Goal: Complete application form: Complete application form

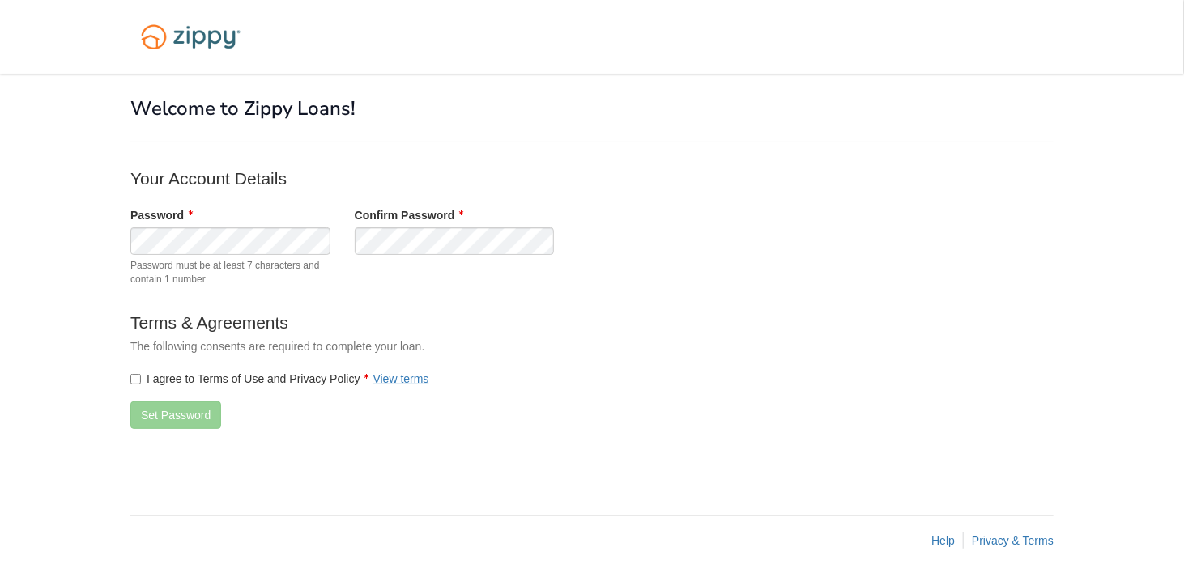
click at [53, 358] on body "× × Welcome to Zippy Loans! Your Account Details Password" at bounding box center [592, 290] width 1184 height 581
click at [121, 245] on div "Password Password must be at least 7 characters and contain 1 number" at bounding box center [230, 250] width 224 height 87
click at [598, 343] on p "The following consents are required to complete your loan." at bounding box center [454, 346] width 648 height 16
click at [143, 419] on button "Set Password" at bounding box center [175, 416] width 91 height 28
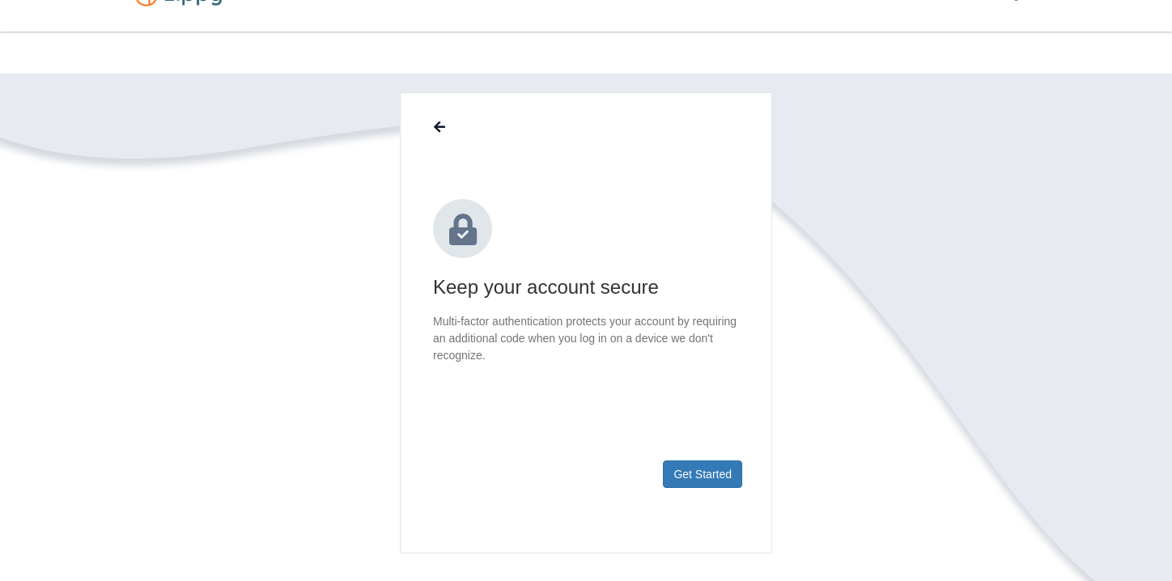
scroll to position [81, 0]
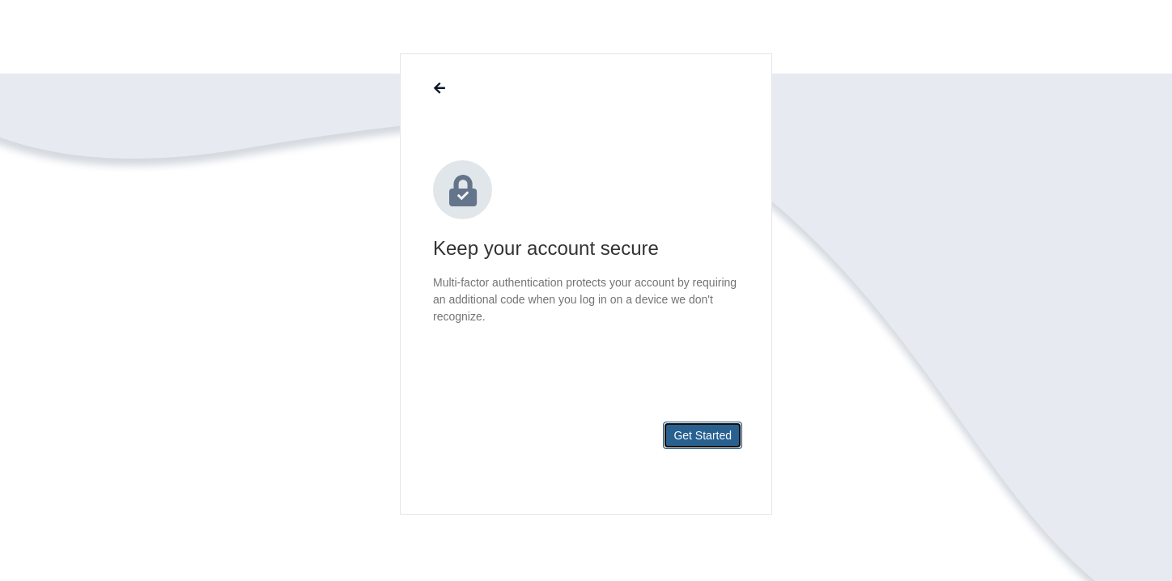
click at [710, 432] on button "Get Started" at bounding box center [702, 436] width 79 height 28
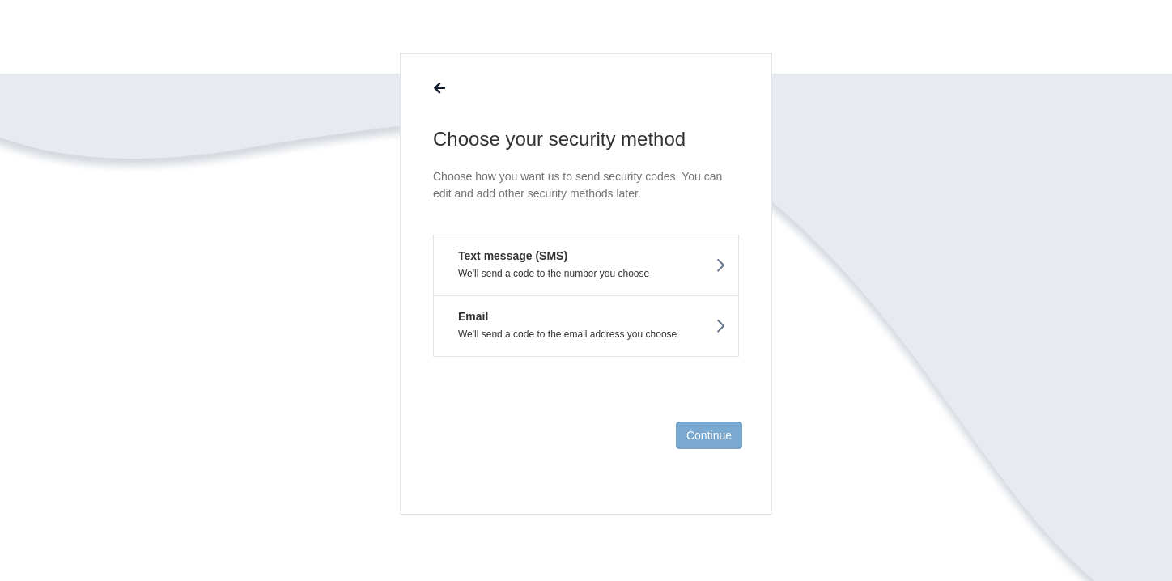
click at [606, 246] on button "Text message (SMS) We'll send a code to the number you choose" at bounding box center [586, 265] width 306 height 61
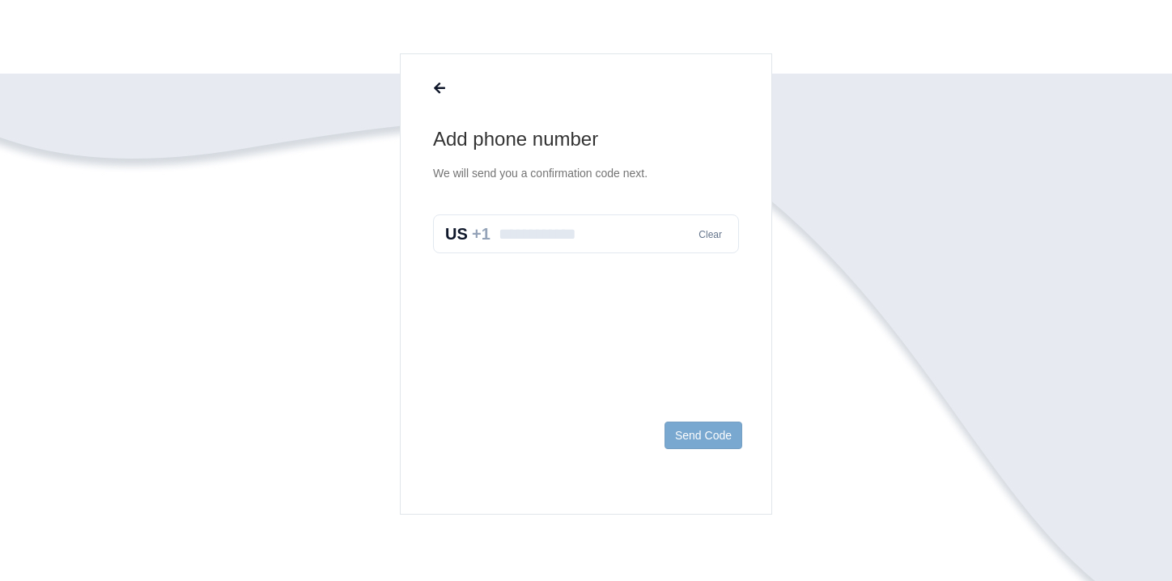
click at [611, 231] on input "text" at bounding box center [586, 234] width 306 height 39
type input "**********"
click at [702, 444] on button "Send Code" at bounding box center [704, 436] width 78 height 28
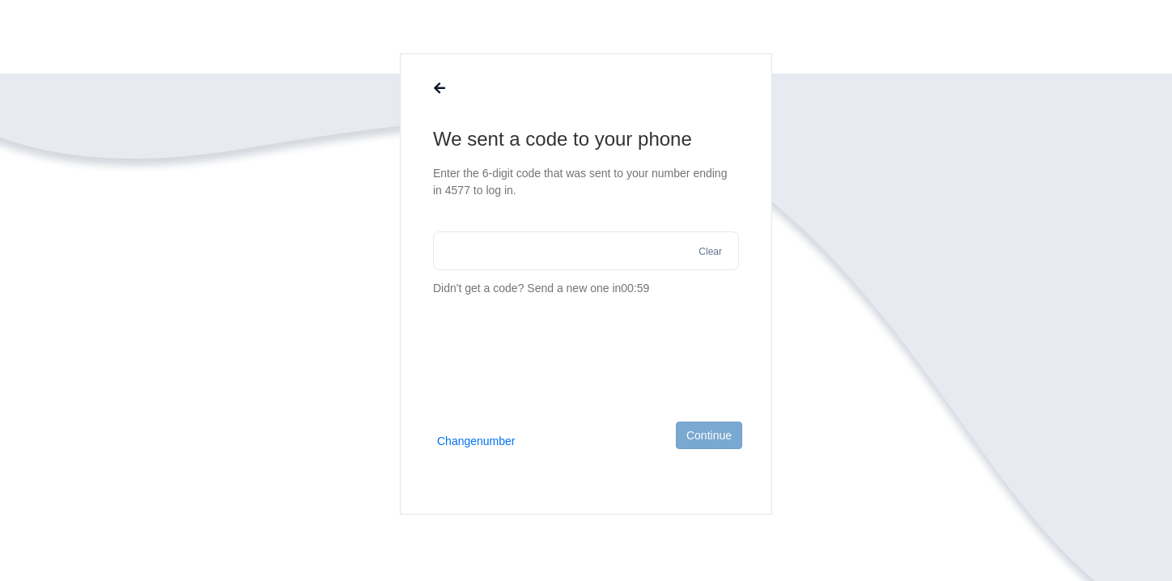
click at [466, 253] on input "text" at bounding box center [586, 251] width 306 height 39
type input "******"
click at [720, 440] on button "Continue" at bounding box center [709, 436] width 66 height 28
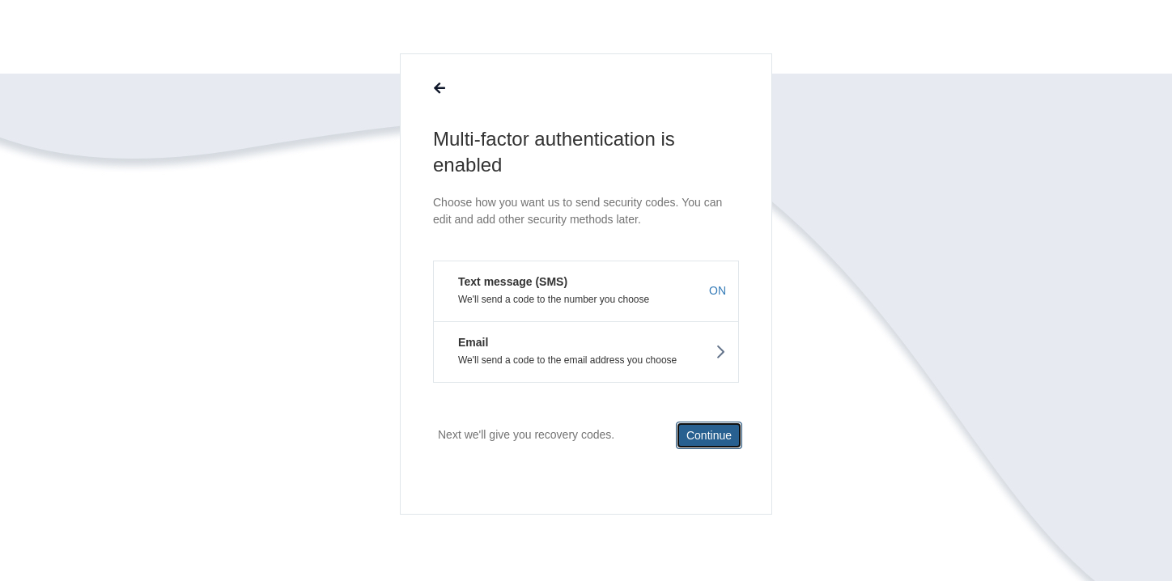
click at [715, 435] on button "Continue" at bounding box center [709, 436] width 66 height 28
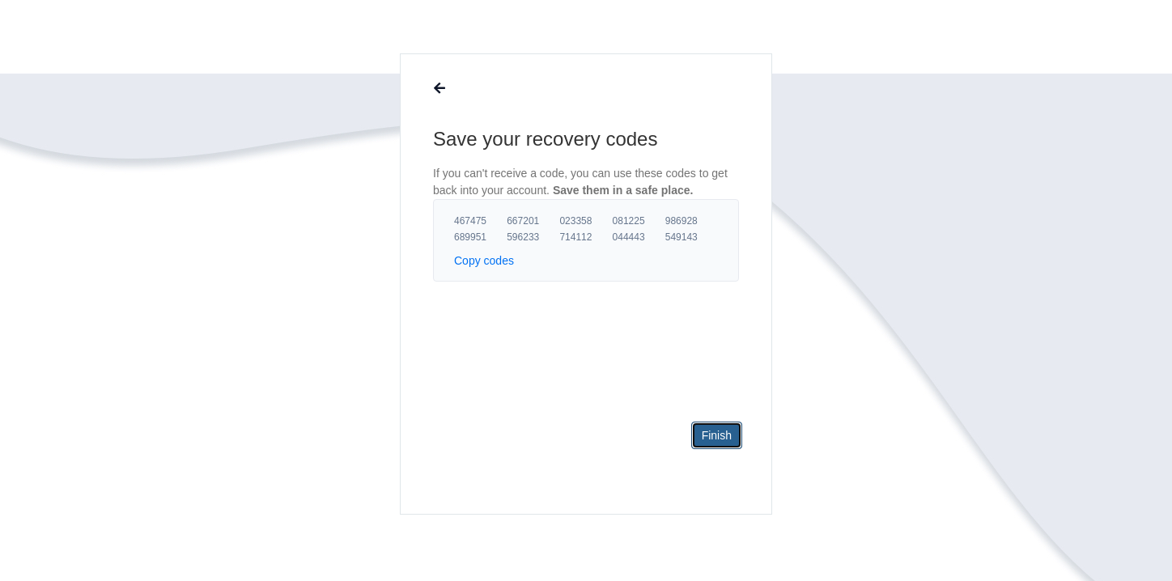
click at [714, 438] on link "Finish" at bounding box center [717, 436] width 51 height 28
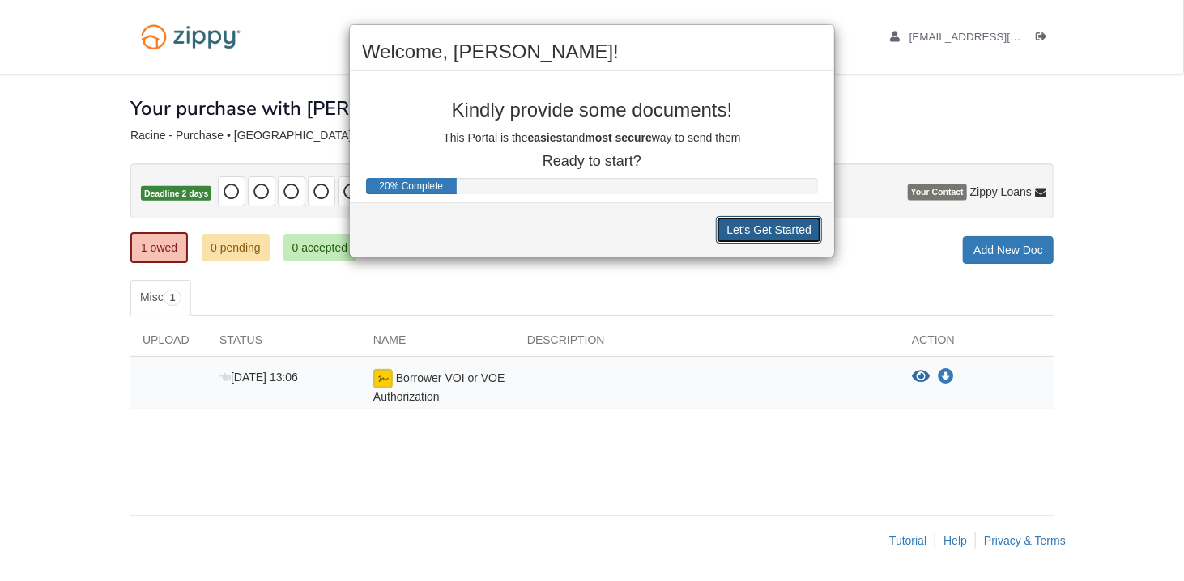
click at [739, 231] on button "Let's Get Started" at bounding box center [769, 230] width 106 height 28
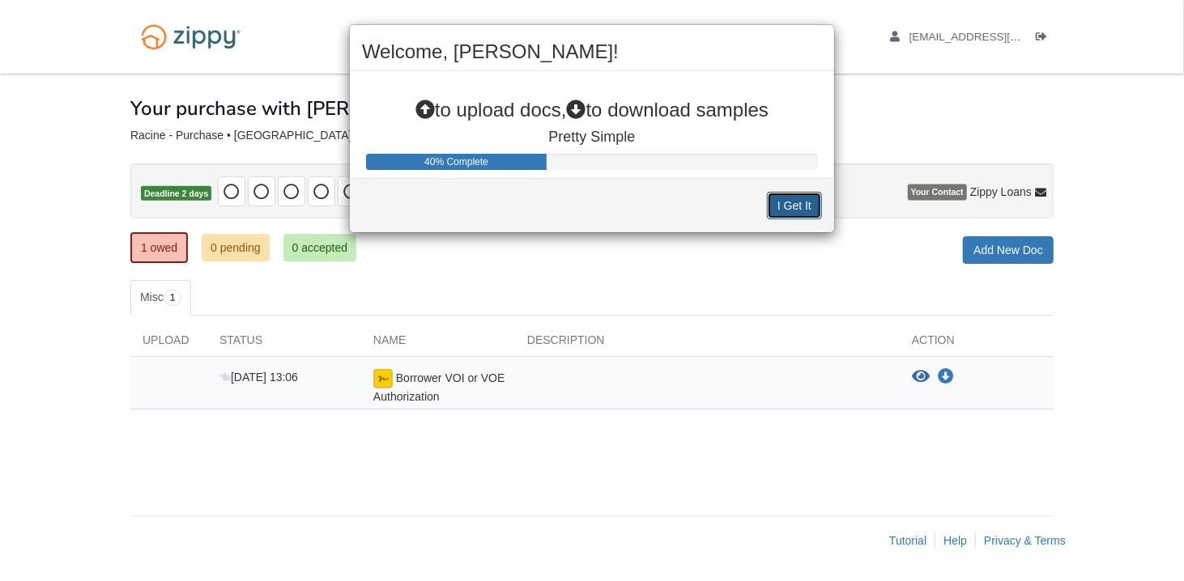
click at [798, 204] on button "I Get It" at bounding box center [794, 206] width 55 height 28
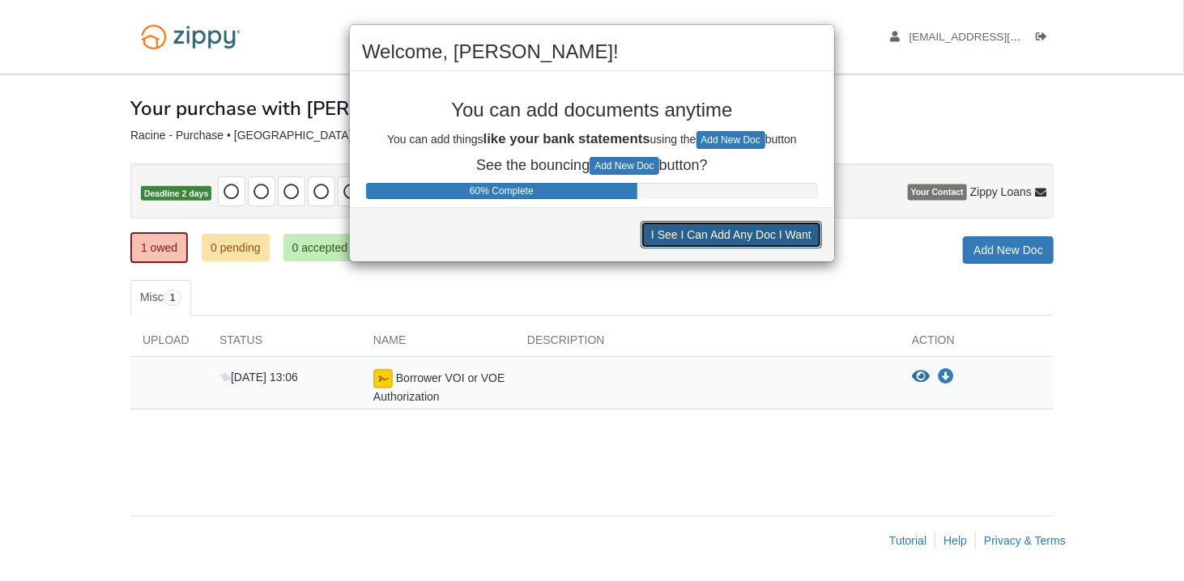
click at [787, 240] on button "I See I Can Add Any Doc I Want" at bounding box center [730, 235] width 181 height 28
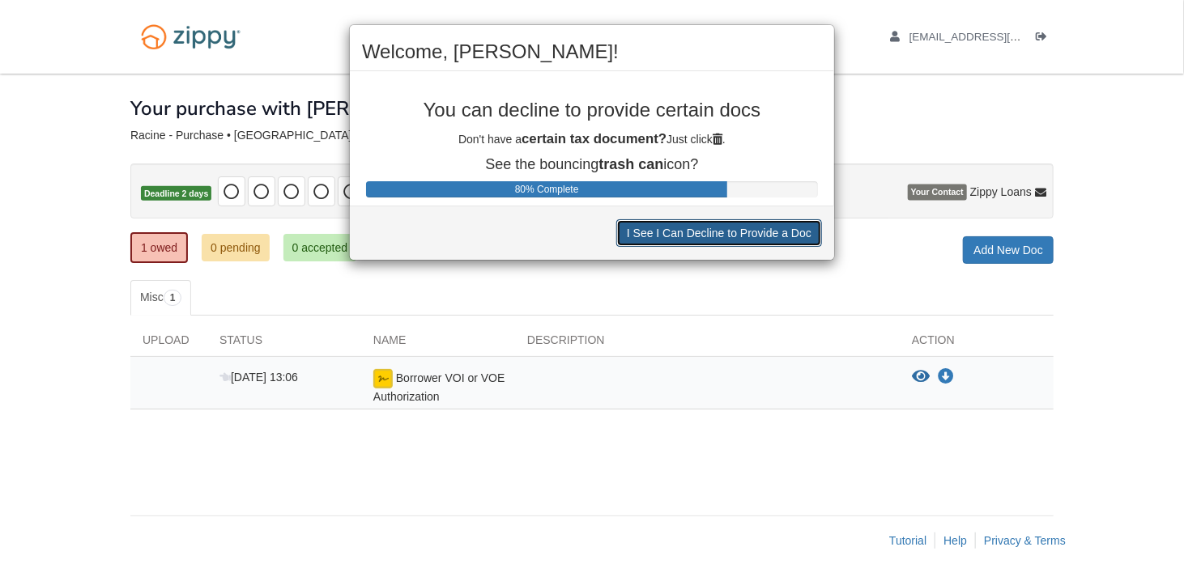
click at [787, 240] on button "I See I Can Decline to Provide a Doc" at bounding box center [719, 233] width 206 height 28
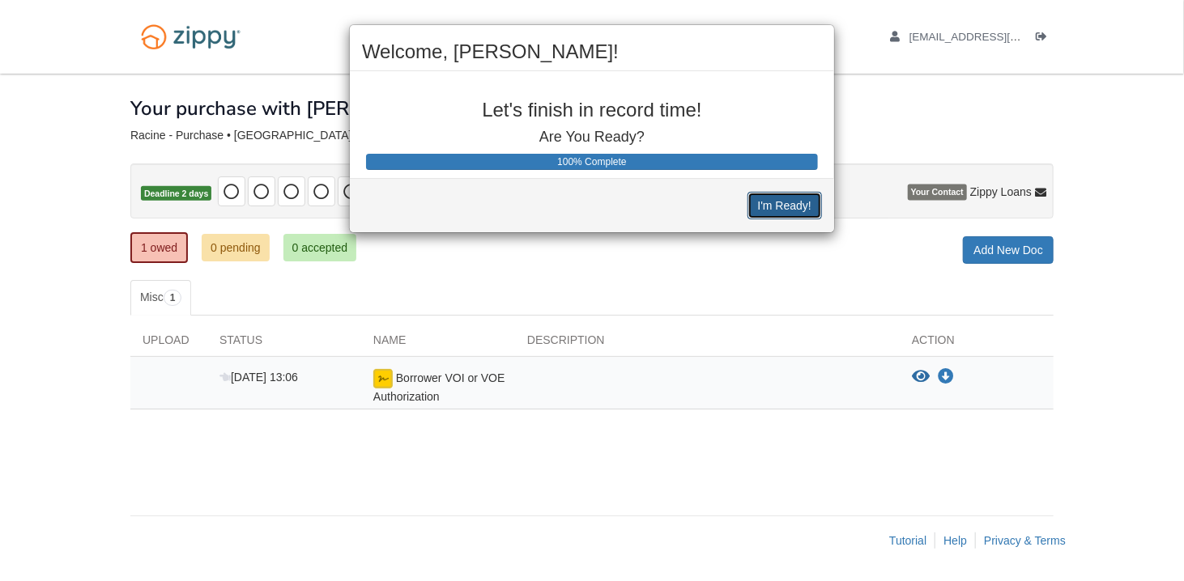
click at [776, 197] on button "I'm Ready!" at bounding box center [784, 206] width 74 height 28
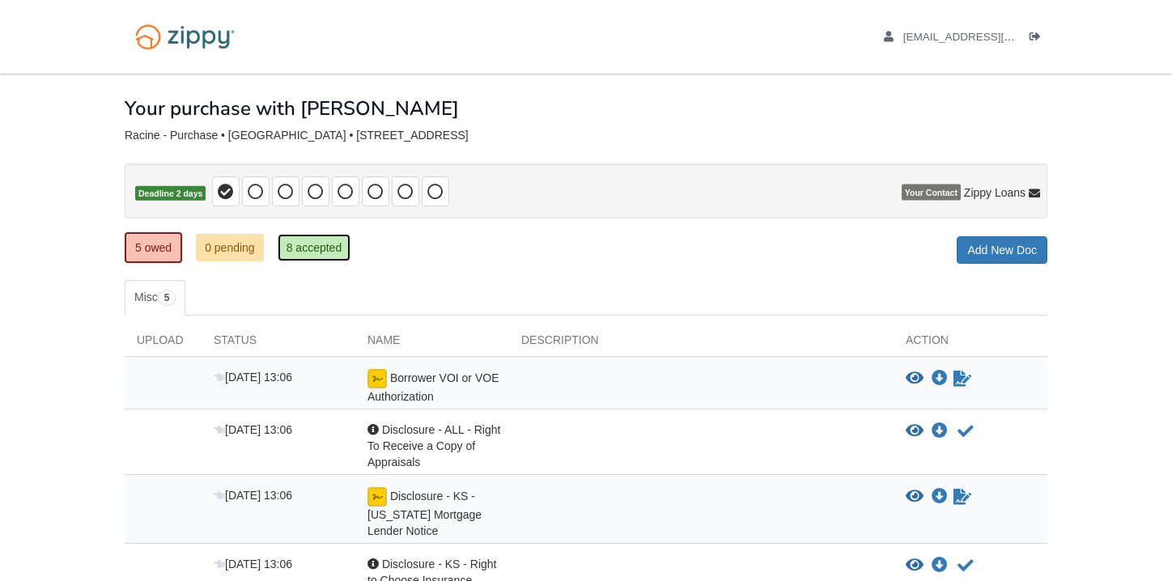
click at [295, 253] on link "8 accepted" at bounding box center [315, 248] width 74 height 28
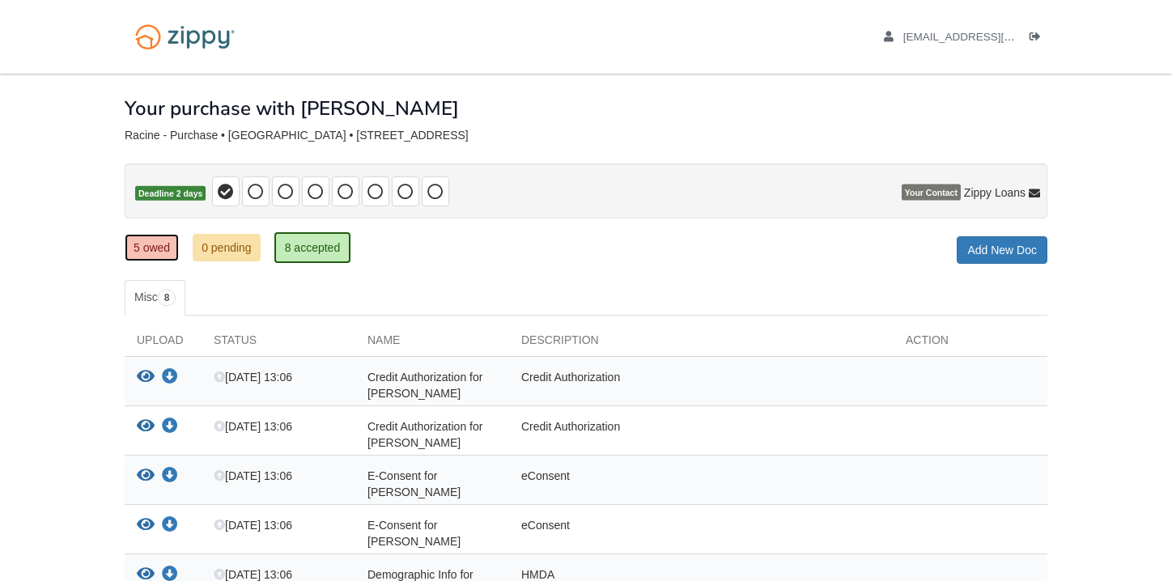
click at [162, 249] on link "5 owed" at bounding box center [152, 248] width 54 height 28
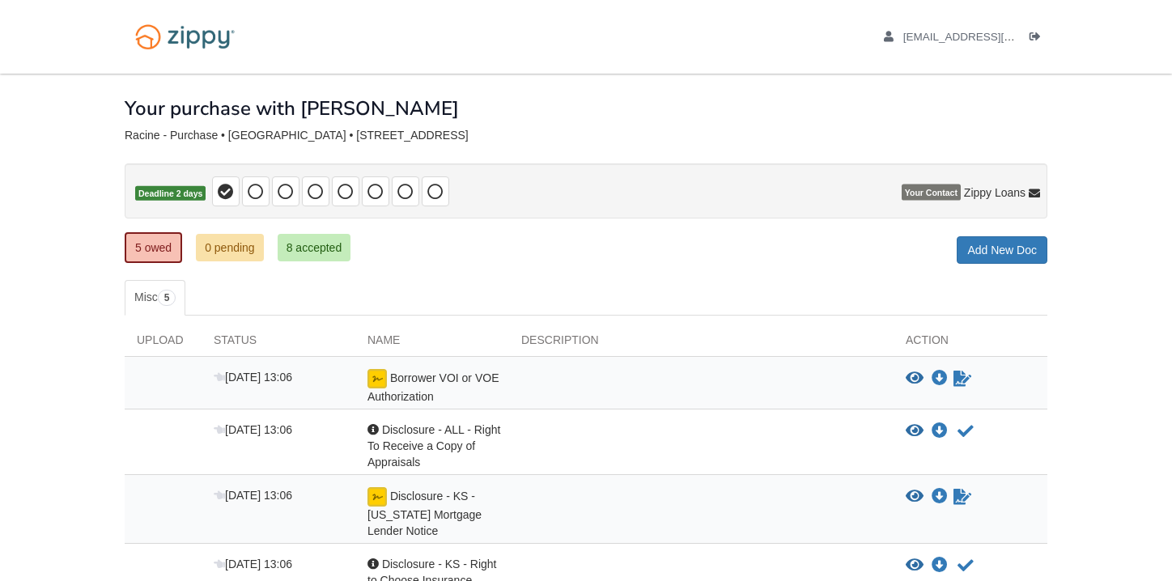
click at [153, 245] on link "5 owed" at bounding box center [153, 247] width 57 height 31
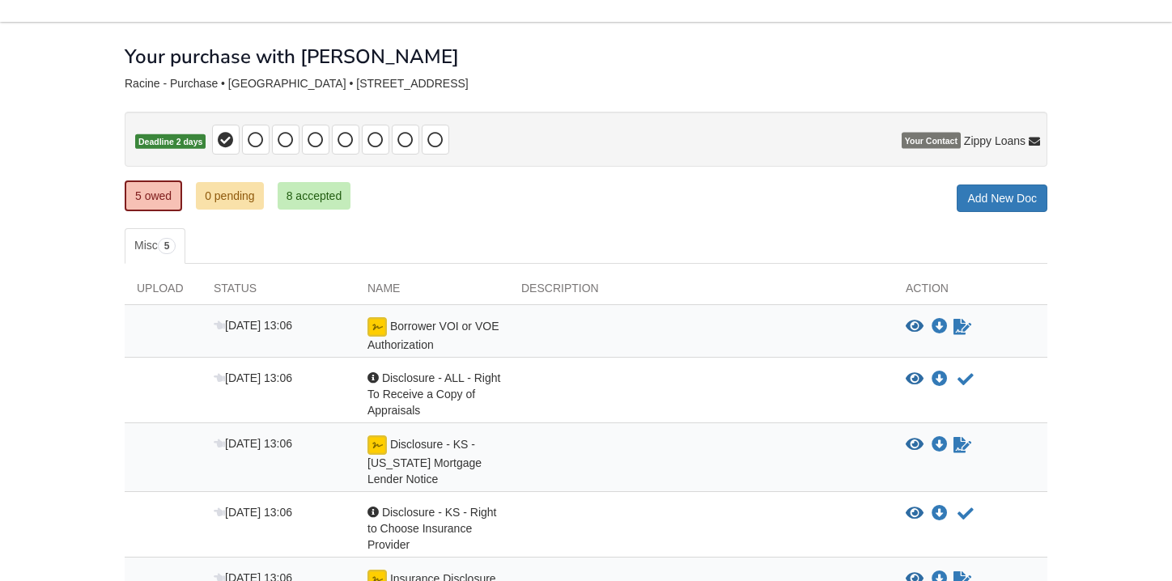
scroll to position [81, 0]
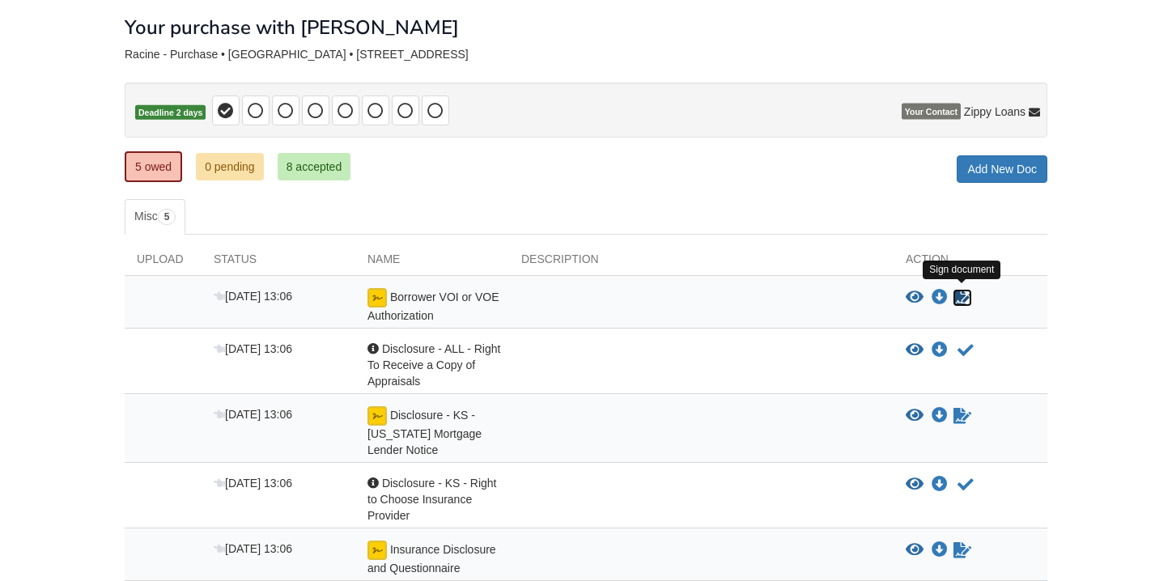
click at [960, 293] on icon "Sign Form" at bounding box center [963, 298] width 18 height 16
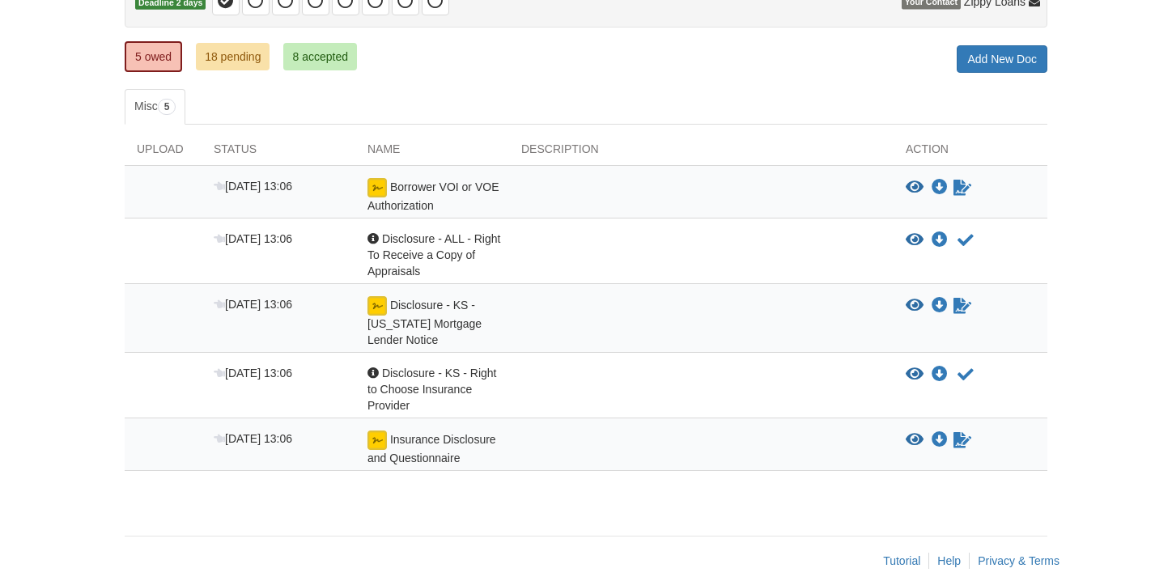
scroll to position [208, 0]
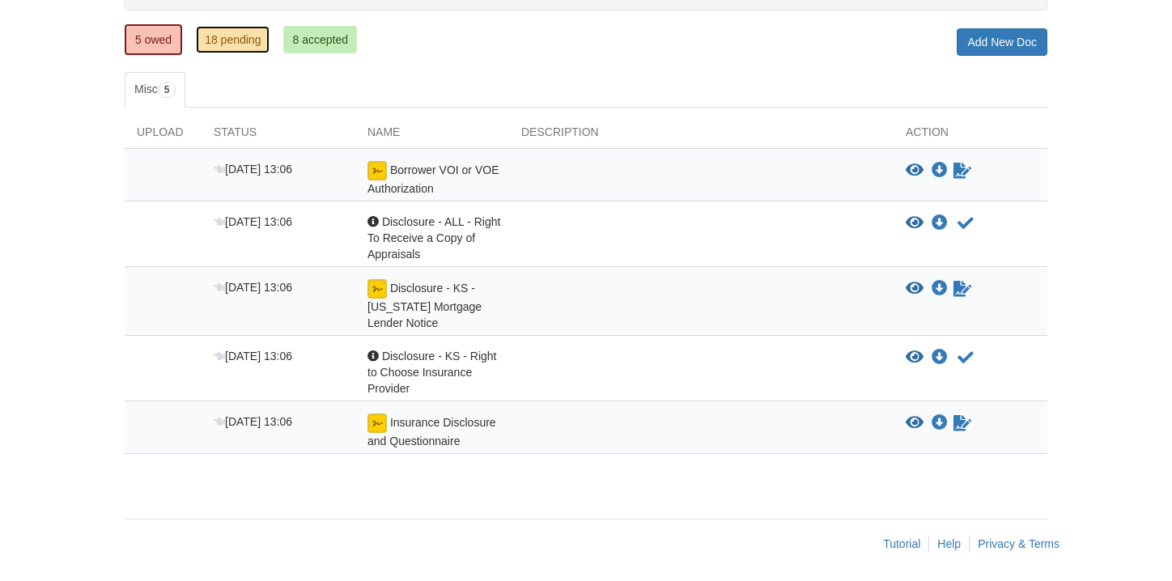
click at [219, 42] on link "18 pending" at bounding box center [233, 40] width 74 height 28
